Goal: Task Accomplishment & Management: Manage account settings

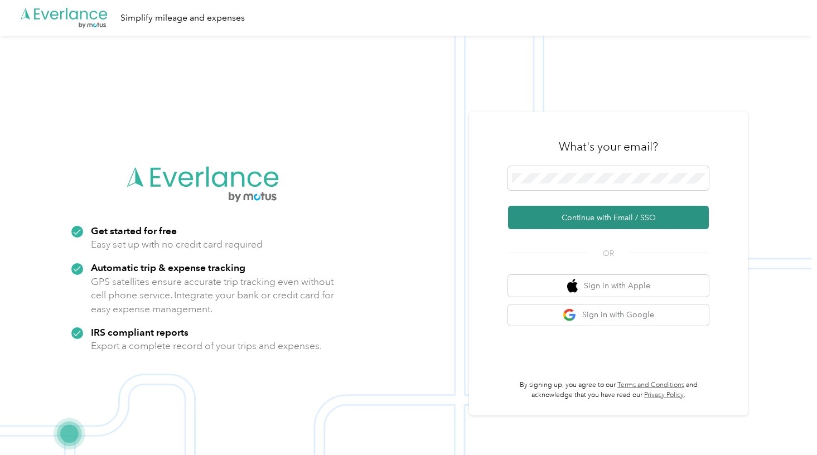
click at [610, 213] on button "Continue with Email / SSO" at bounding box center [608, 217] width 201 height 23
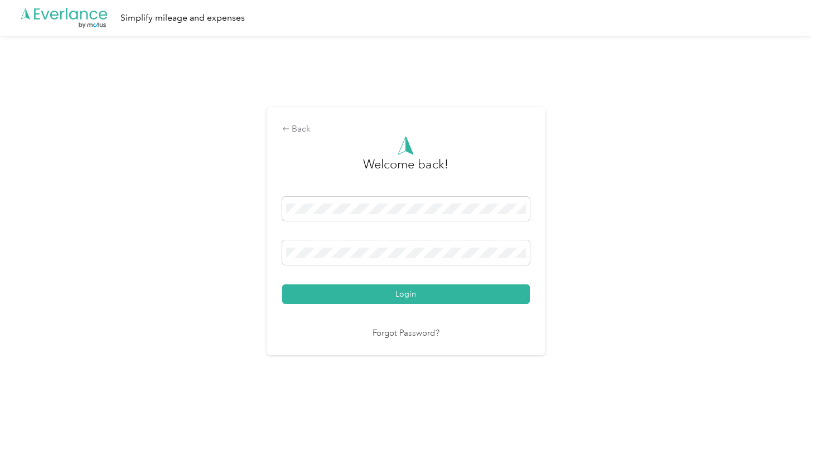
click at [408, 294] on button "Login" at bounding box center [406, 295] width 248 height 20
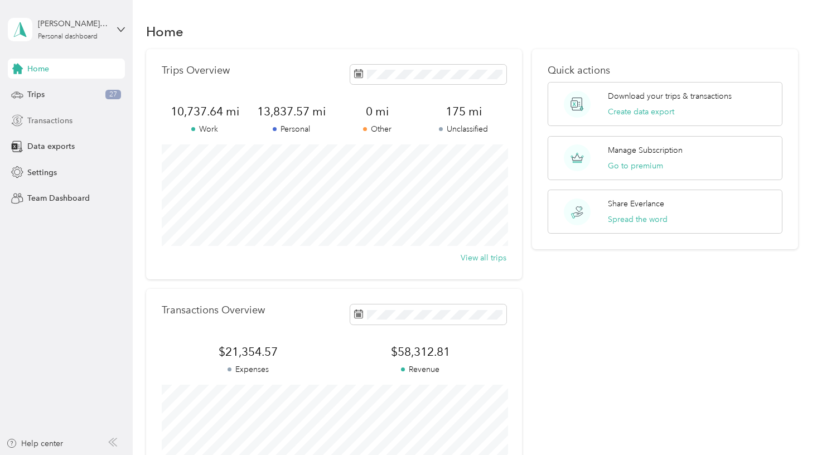
click at [71, 123] on span "Transactions" at bounding box center [49, 121] width 45 height 12
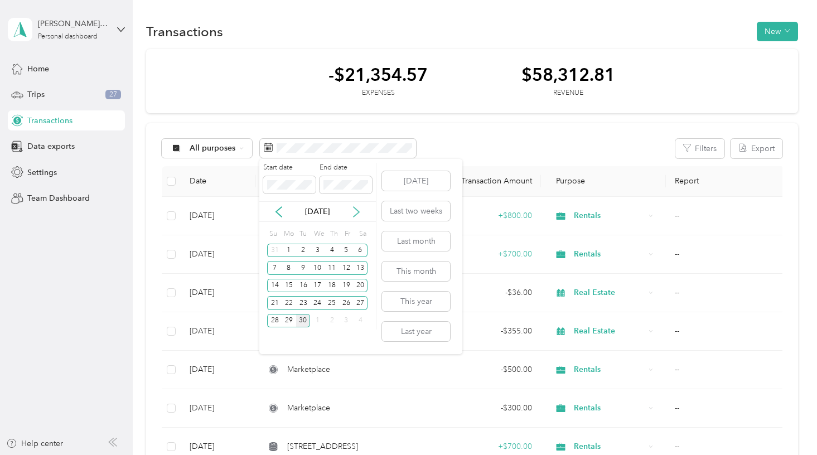
click at [357, 211] on icon at bounding box center [356, 211] width 11 height 11
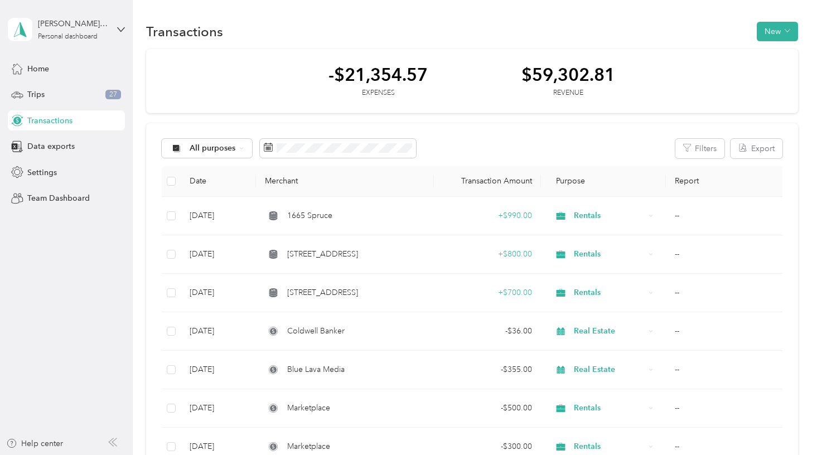
click at [790, 34] on span "button" at bounding box center [788, 31] width 6 height 9
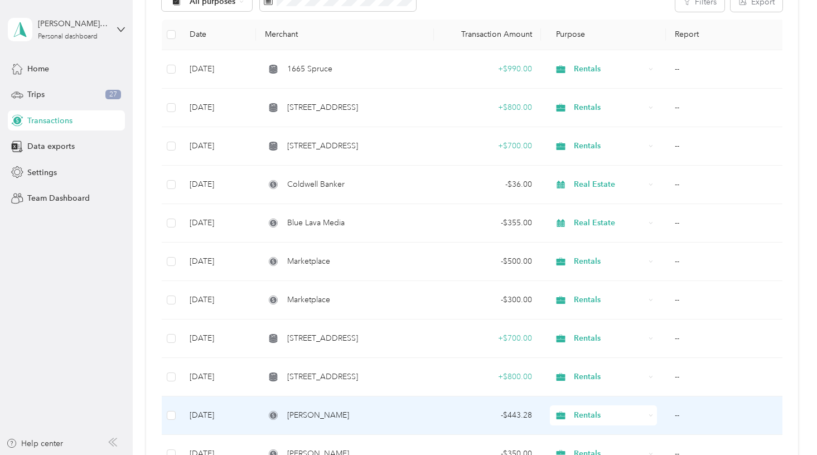
scroll to position [33, 0]
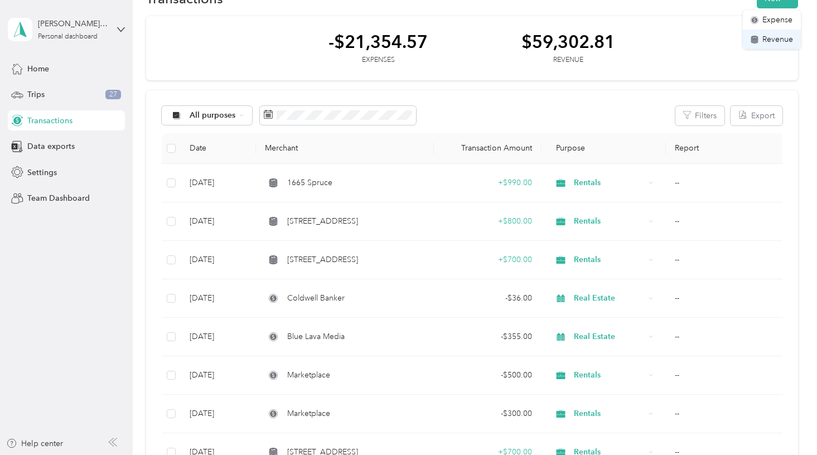
click at [774, 37] on span "Revenue" at bounding box center [778, 39] width 31 height 12
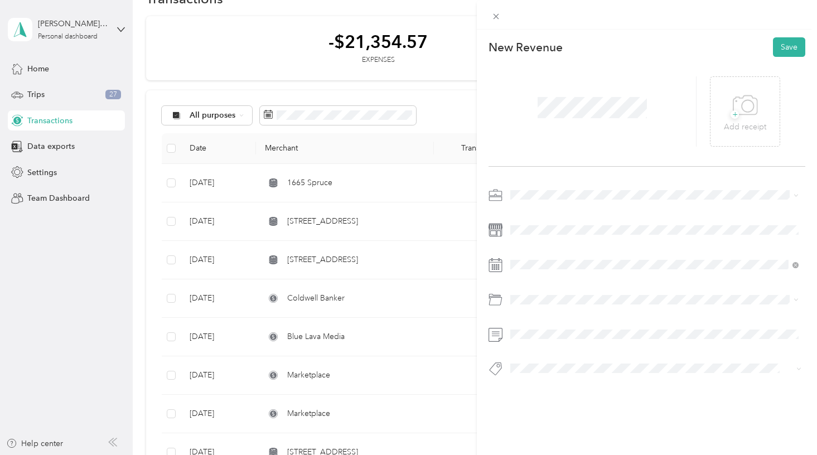
click at [537, 252] on span "Rentals" at bounding box center [526, 251] width 25 height 9
click at [605, 152] on div "5" at bounding box center [605, 152] width 15 height 14
click at [552, 295] on span "[STREET_ADDRESS]" at bounding box center [553, 300] width 62 height 10
click at [580, 369] on icon "button" at bounding box center [583, 370] width 7 height 7
click at [557, 259] on button "1665 Spruce" at bounding box center [541, 258] width 55 height 14
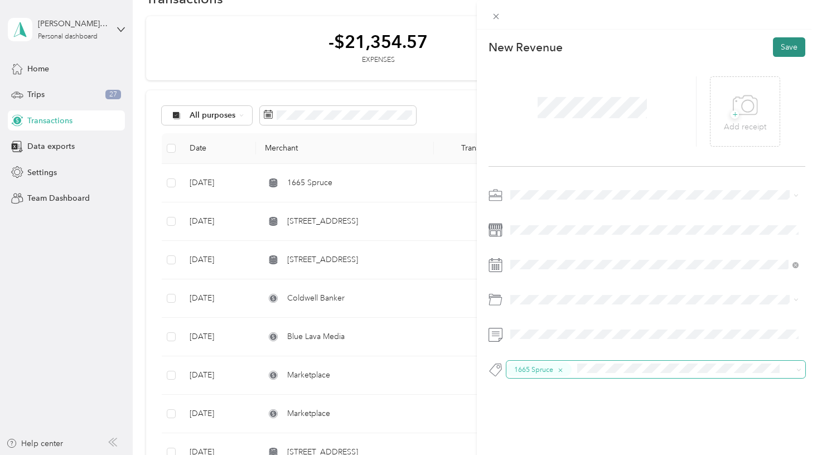
click at [787, 51] on button "Save" at bounding box center [789, 47] width 32 height 20
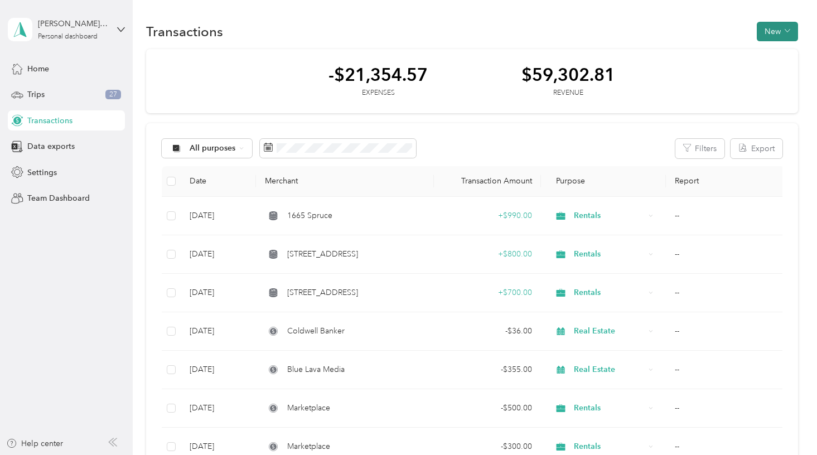
click at [772, 35] on button "New" at bounding box center [777, 32] width 41 height 20
click at [772, 72] on span "Revenue" at bounding box center [778, 72] width 31 height 12
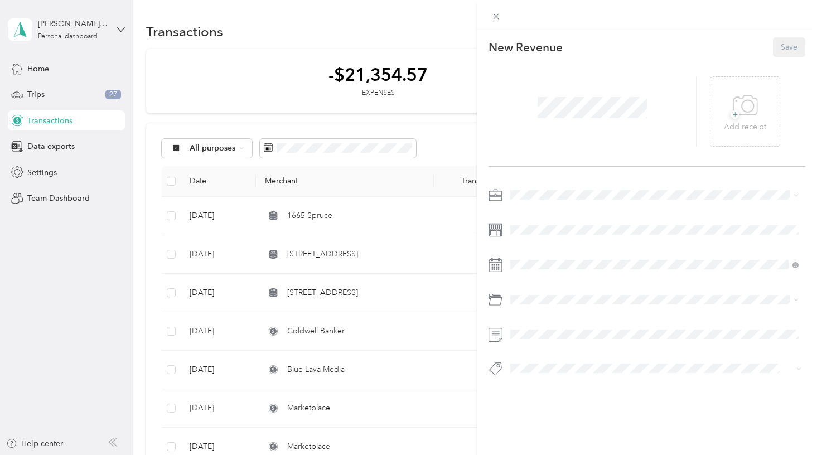
click at [568, 120] on span at bounding box center [592, 107] width 117 height 29
click at [534, 252] on span "Rentals" at bounding box center [526, 253] width 25 height 9
click at [553, 281] on button "1713 Spruce" at bounding box center [541, 279] width 55 height 14
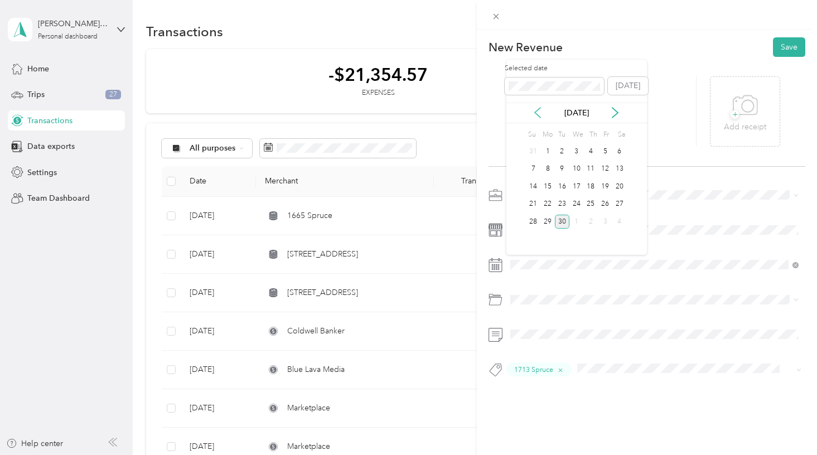
click at [540, 109] on icon at bounding box center [538, 113] width 6 height 10
click at [554, 181] on div "11" at bounding box center [548, 187] width 15 height 14
click at [797, 41] on button "Save" at bounding box center [789, 47] width 32 height 20
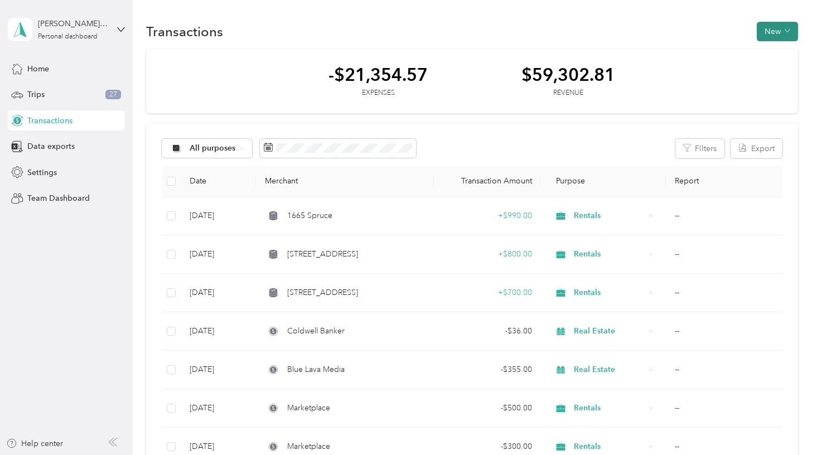
click at [791, 33] on icon "button" at bounding box center [788, 31] width 6 height 6
click at [782, 68] on span "Revenue" at bounding box center [778, 72] width 31 height 12
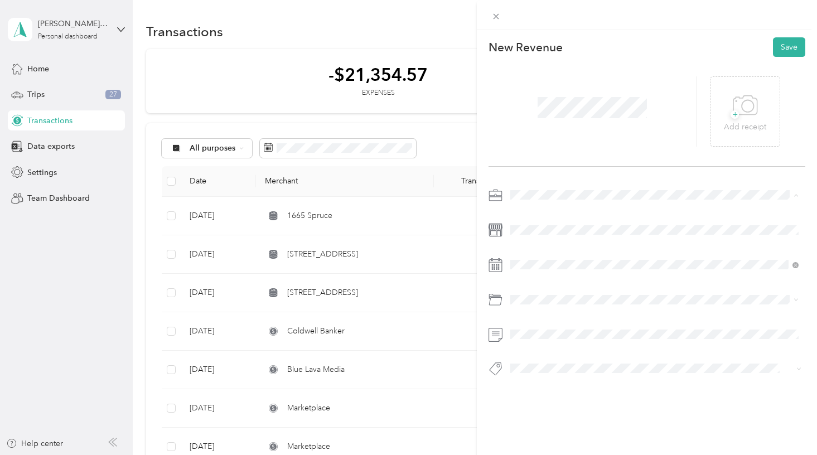
click at [532, 254] on div "Rentals" at bounding box center [654, 254] width 281 height 12
click at [546, 274] on span "1713 Spruce" at bounding box center [541, 279] width 39 height 10
click at [565, 147] on div "2" at bounding box center [562, 152] width 15 height 14
click at [786, 40] on button "Save" at bounding box center [789, 47] width 32 height 20
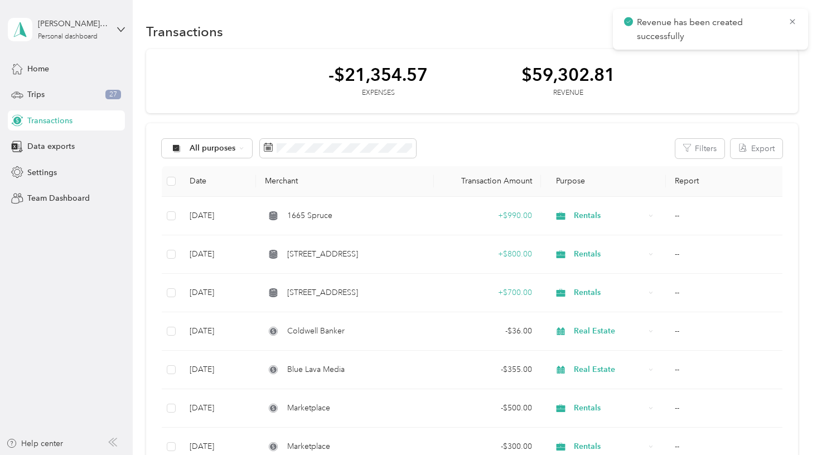
click at [642, 104] on div "-$21,354.57 Expenses $59,302.81 Revenue" at bounding box center [472, 81] width 652 height 65
click at [782, 33] on button "New" at bounding box center [777, 32] width 41 height 20
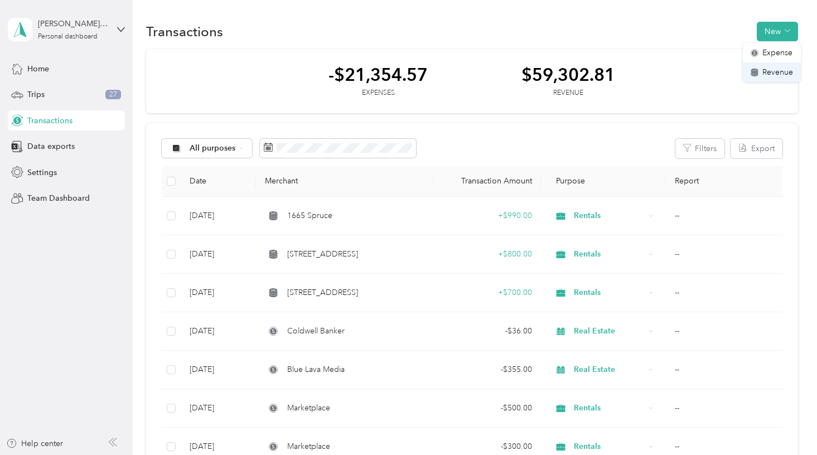
click at [773, 78] on li "Revenue" at bounding box center [772, 72] width 58 height 20
click at [785, 78] on li "Revenue" at bounding box center [772, 72] width 58 height 20
click at [775, 64] on li "Revenue" at bounding box center [772, 72] width 58 height 20
click at [661, 92] on div "-$21,354.57 Expenses $59,302.81 Revenue" at bounding box center [472, 81] width 652 height 65
click at [785, 30] on button "New" at bounding box center [777, 32] width 41 height 20
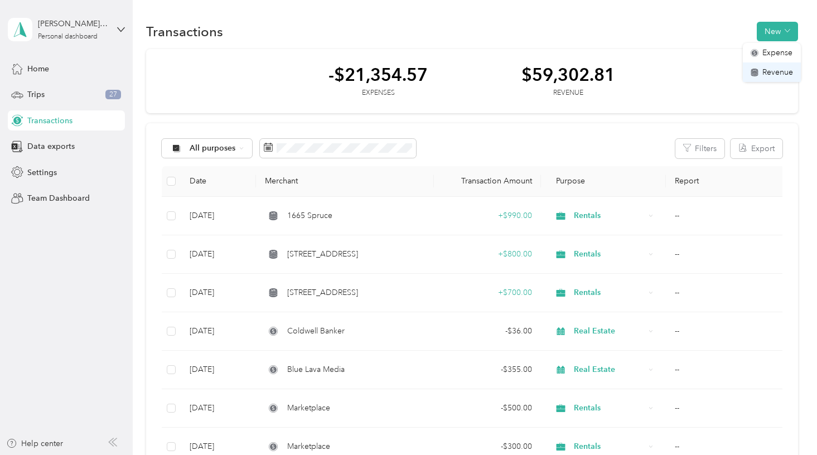
click at [755, 73] on icon at bounding box center [754, 71] width 7 height 3
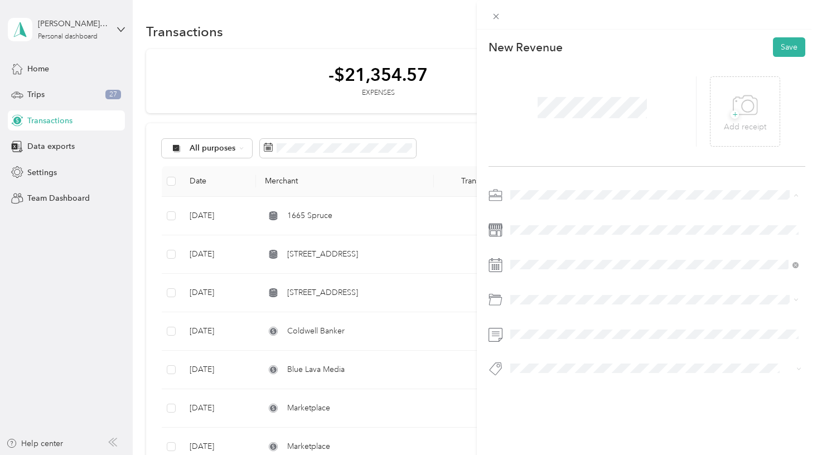
click at [536, 246] on li "Rentals" at bounding box center [655, 254] width 296 height 20
click at [532, 270] on span at bounding box center [656, 264] width 299 height 17
click at [553, 187] on div "15" at bounding box center [548, 187] width 15 height 14
click at [547, 277] on span "1713 Spruce" at bounding box center [541, 279] width 39 height 10
click at [781, 49] on button "Save" at bounding box center [789, 47] width 32 height 20
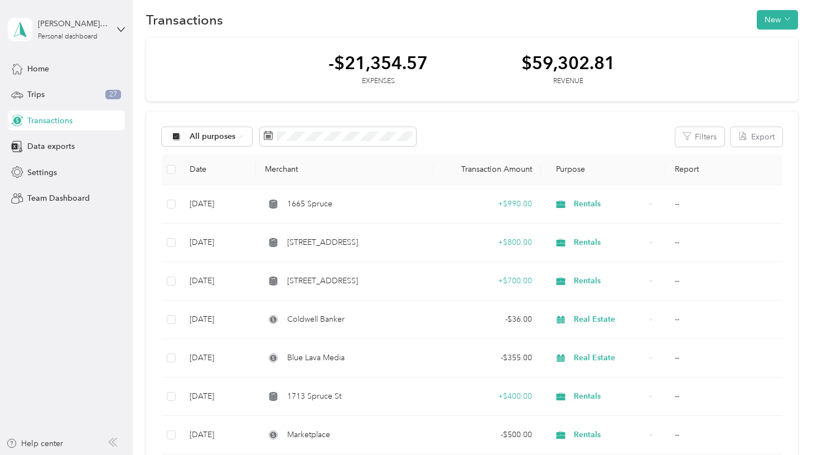
scroll to position [11, 0]
